Goal: Task Accomplishment & Management: Manage account settings

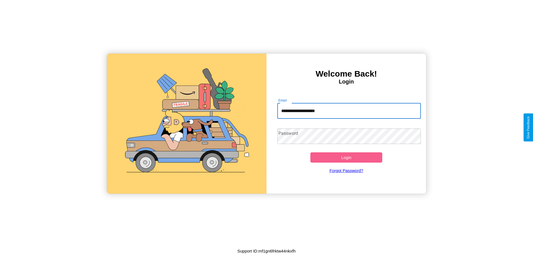
type input "**********"
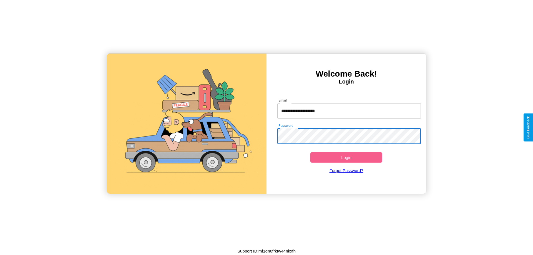
click at [346, 157] on button "Login" at bounding box center [346, 157] width 72 height 10
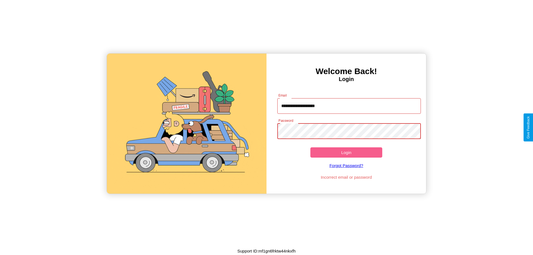
click at [346, 152] on button "Login" at bounding box center [346, 152] width 72 height 10
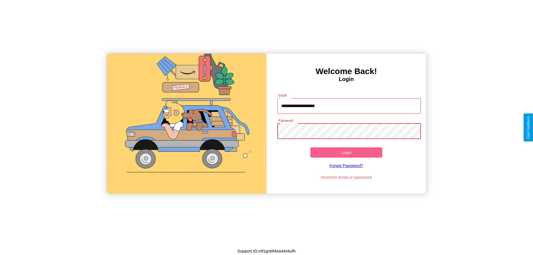
click at [346, 152] on button "Login" at bounding box center [346, 152] width 72 height 10
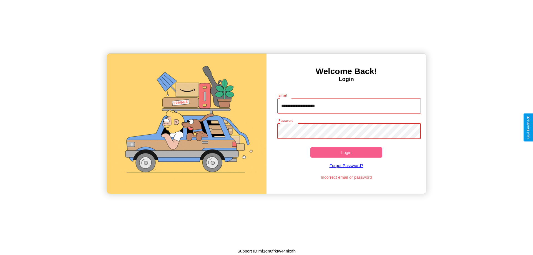
click at [346, 152] on button "Login" at bounding box center [346, 152] width 72 height 10
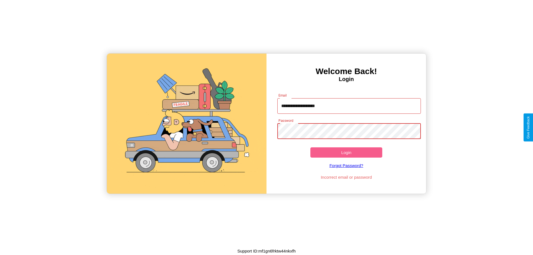
click at [346, 152] on button "Login" at bounding box center [346, 152] width 72 height 10
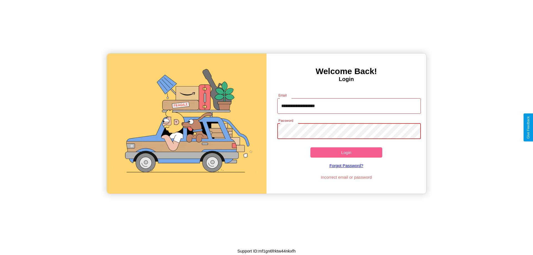
click at [346, 152] on button "Login" at bounding box center [346, 152] width 72 height 10
